Goal: Navigation & Orientation: Find specific page/section

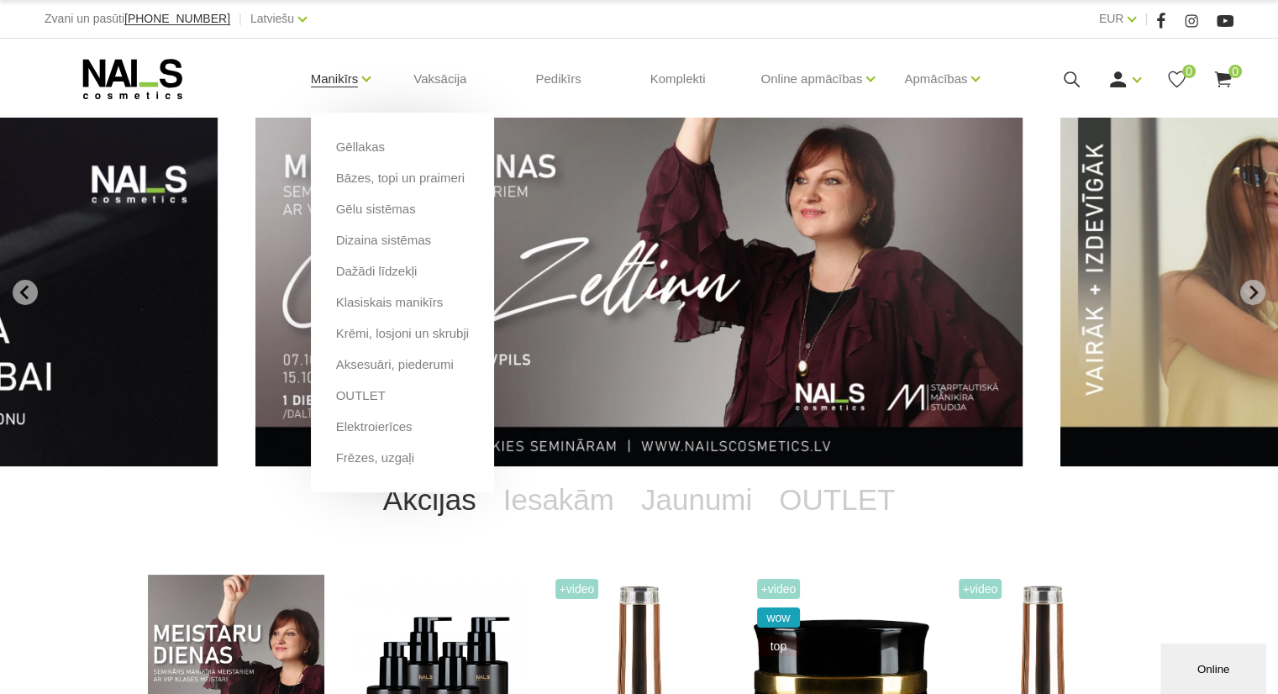
click at [348, 84] on link "Manikīrs" at bounding box center [335, 78] width 48 height 67
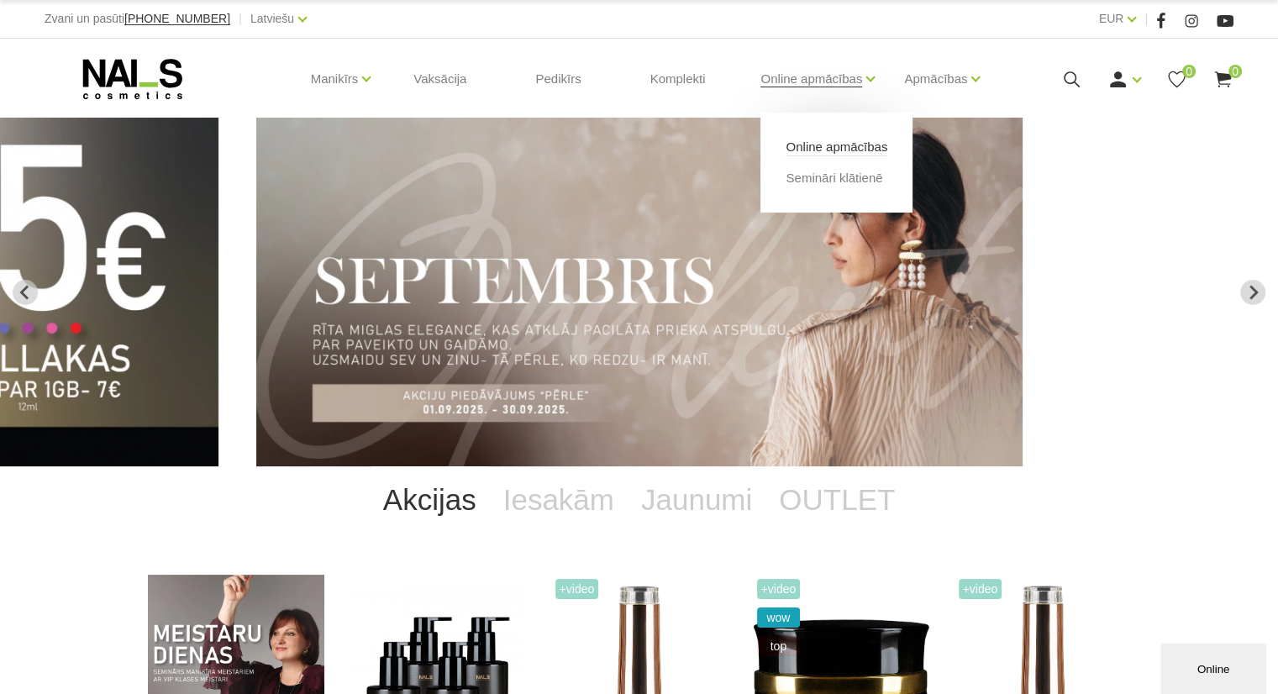
click at [810, 139] on link "Online apmācības" at bounding box center [837, 147] width 102 height 18
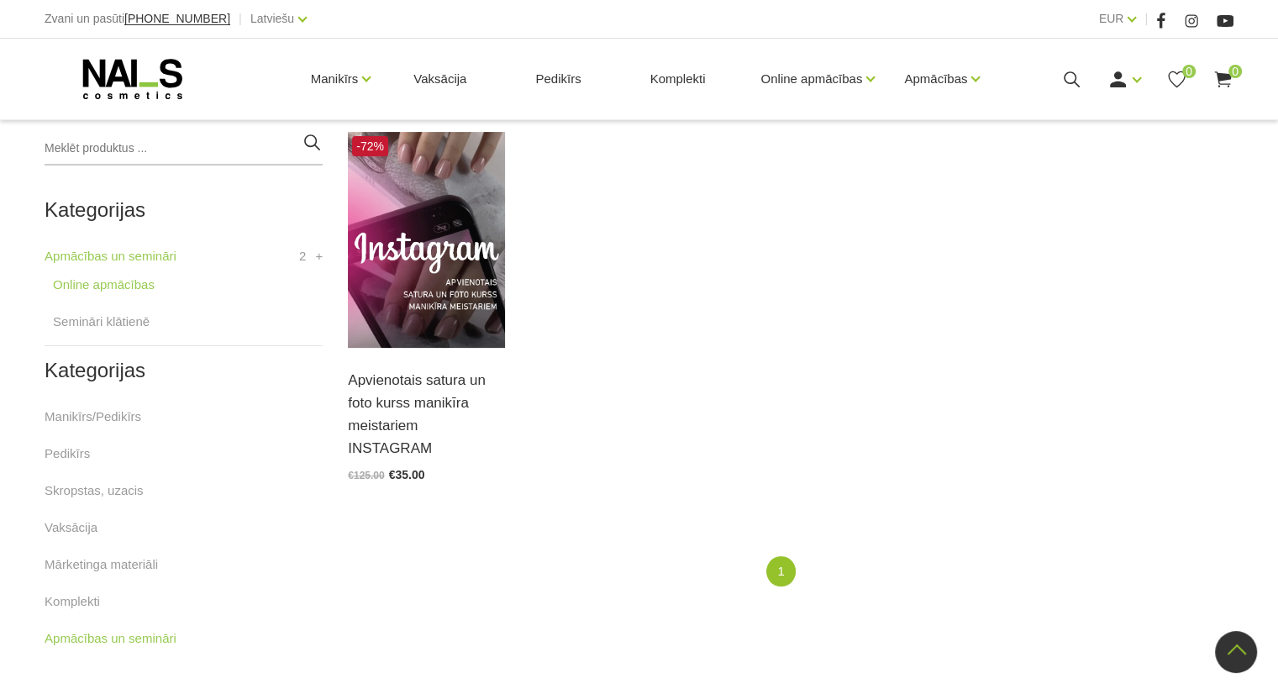
scroll to position [389, 0]
click at [837, 179] on link "Semināri klātienē" at bounding box center [834, 178] width 97 height 18
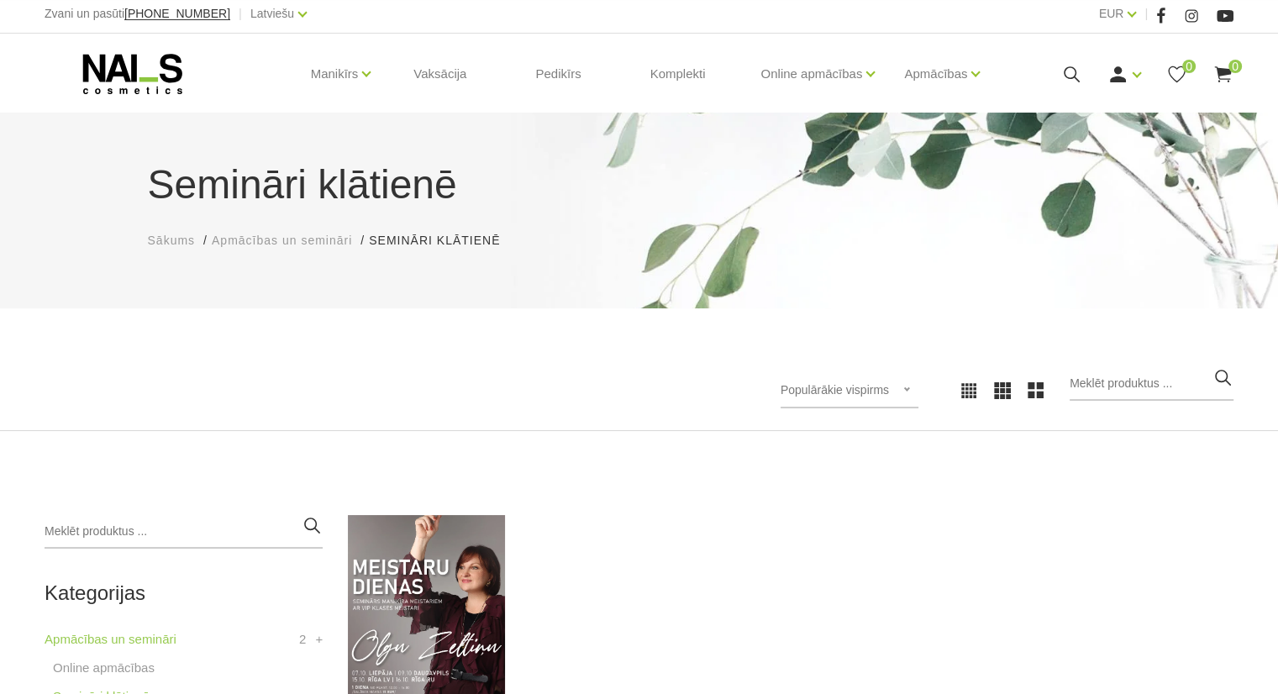
scroll to position [3, 0]
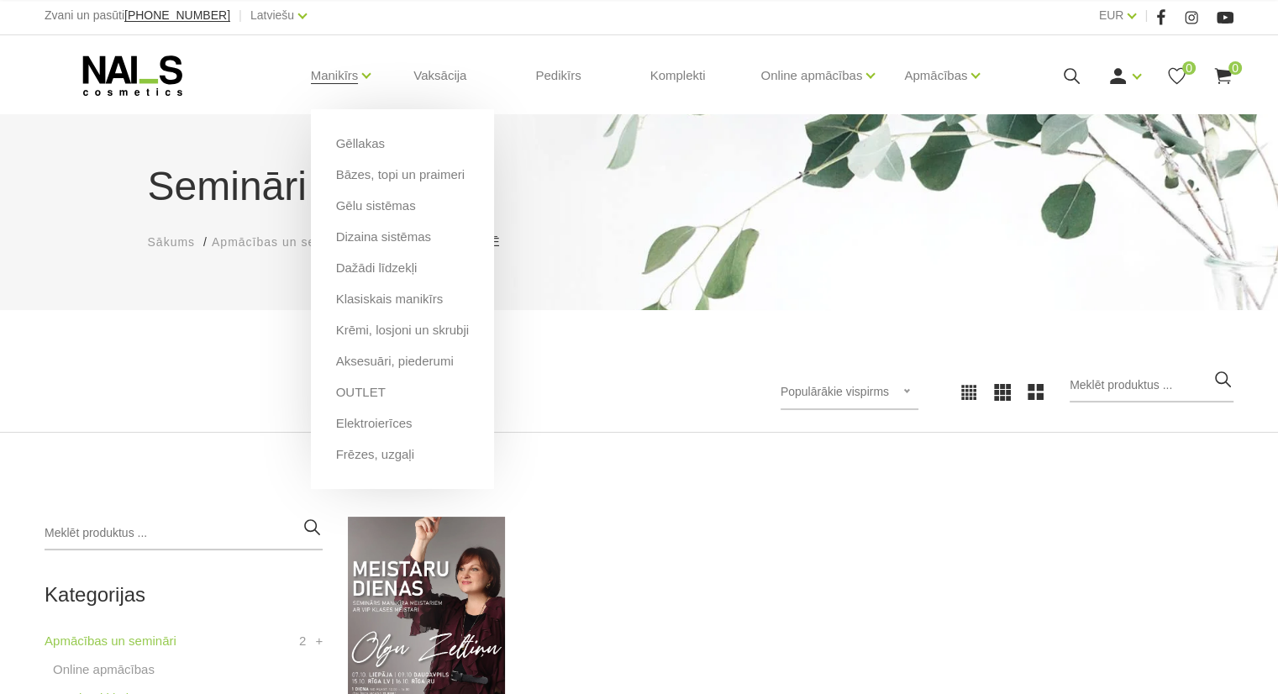
click at [359, 67] on li "Manikīrs Gēllakas Bāzes, topi un praimeri Gēlu sistēmas Dizaina sistēmas Dažādi…" at bounding box center [335, 75] width 90 height 67
click at [361, 362] on link "Aksesuāri, piederumi" at bounding box center [395, 361] width 118 height 18
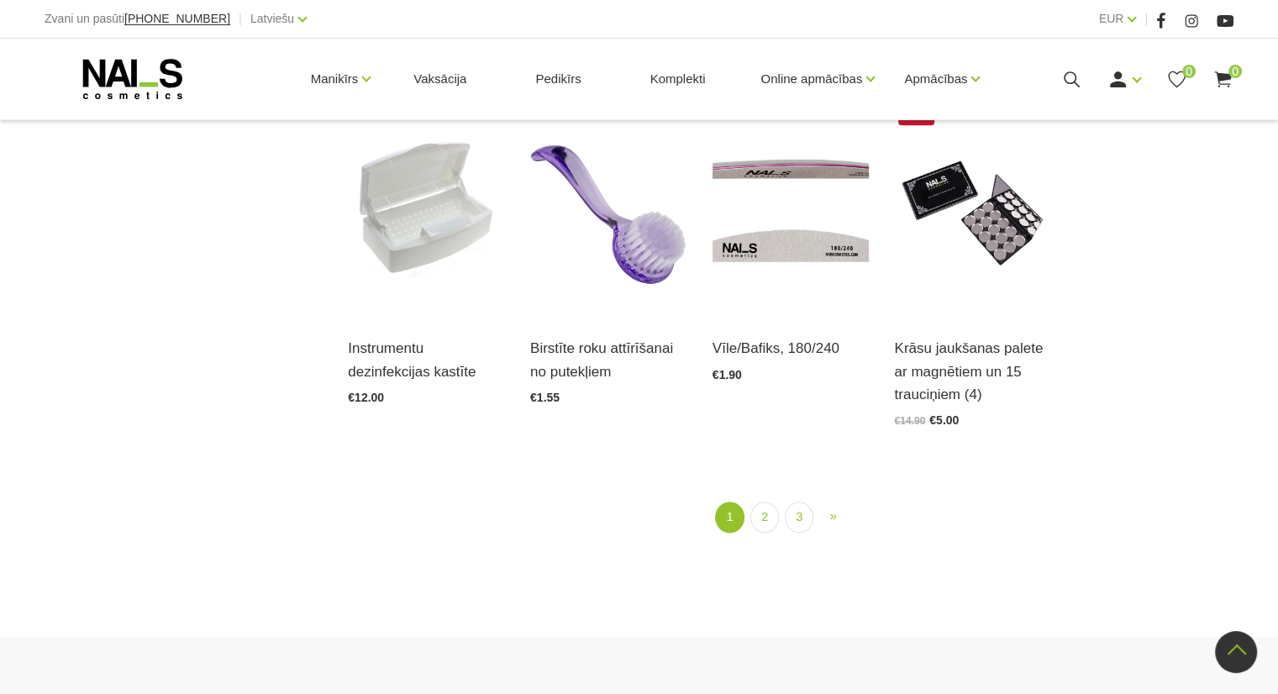
scroll to position [1948, 0]
click at [764, 500] on link "2" at bounding box center [765, 515] width 29 height 31
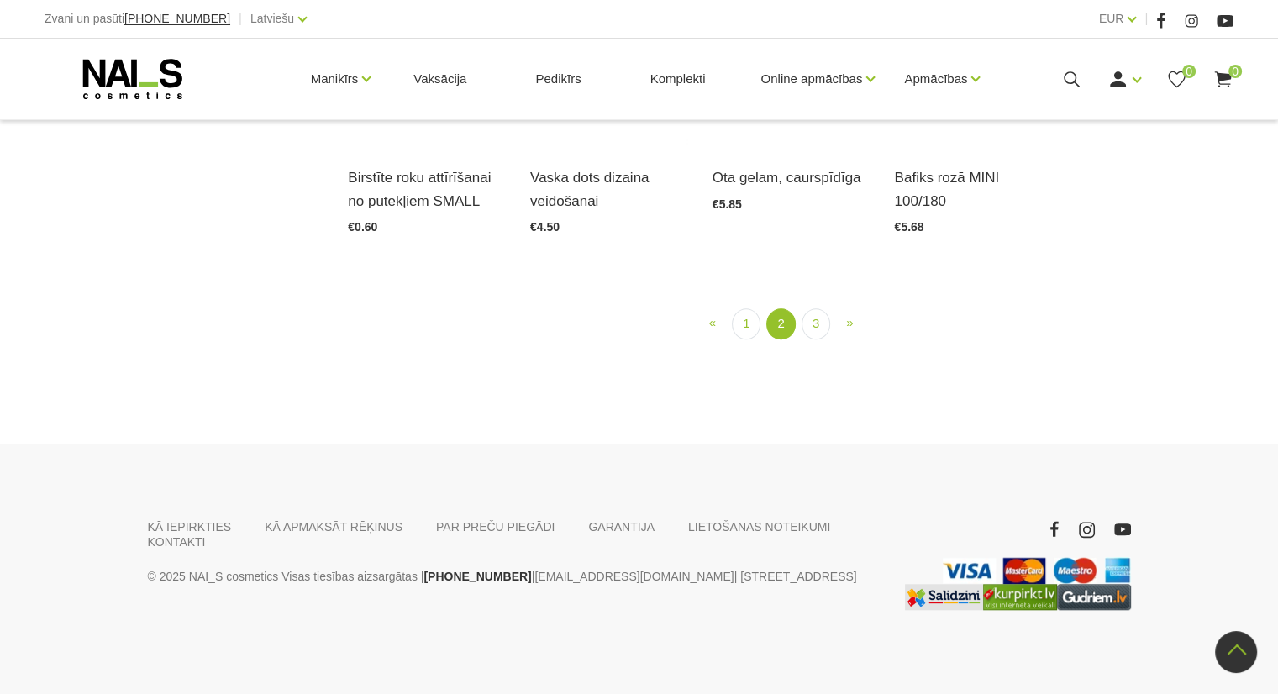
scroll to position [1968, 0]
click at [814, 340] on link "3" at bounding box center [816, 323] width 29 height 31
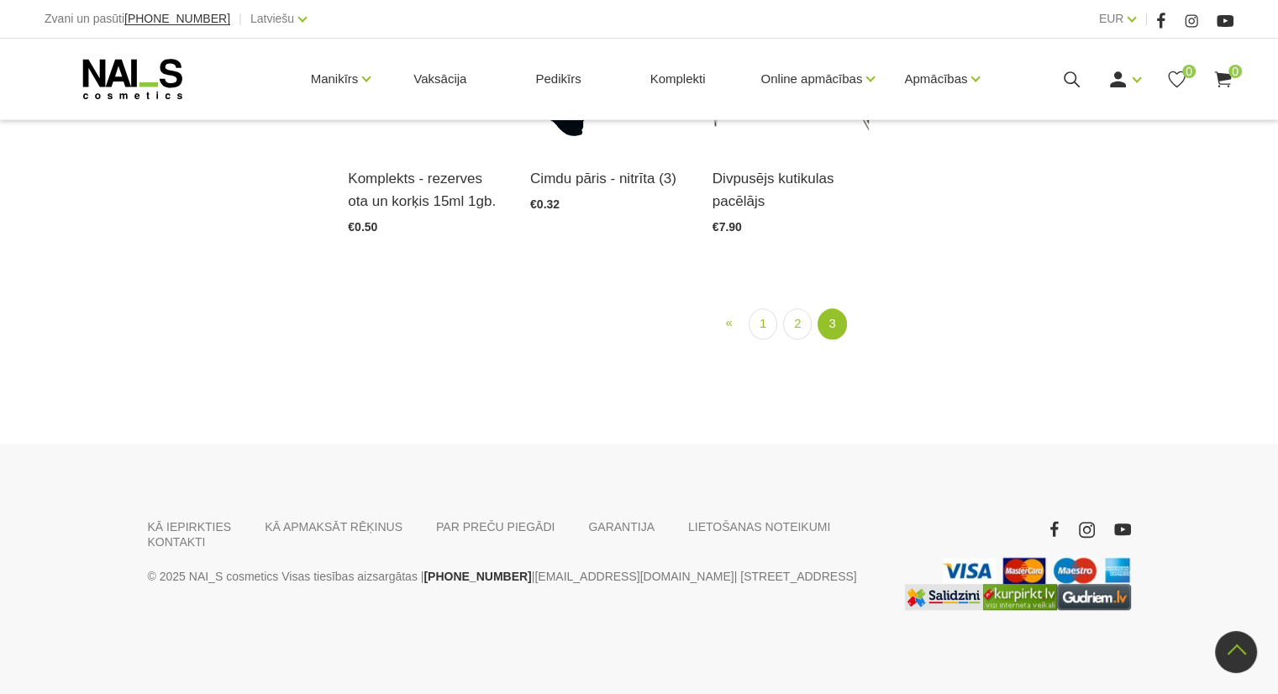
scroll to position [1802, 0]
